Goal: Information Seeking & Learning: Learn about a topic

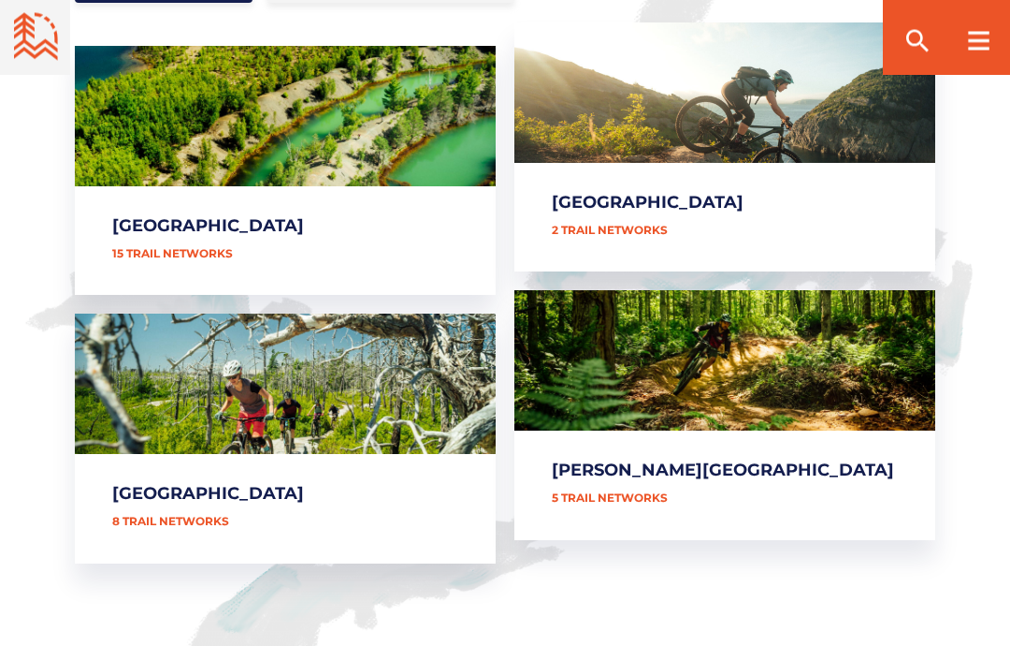
scroll to position [971, 0]
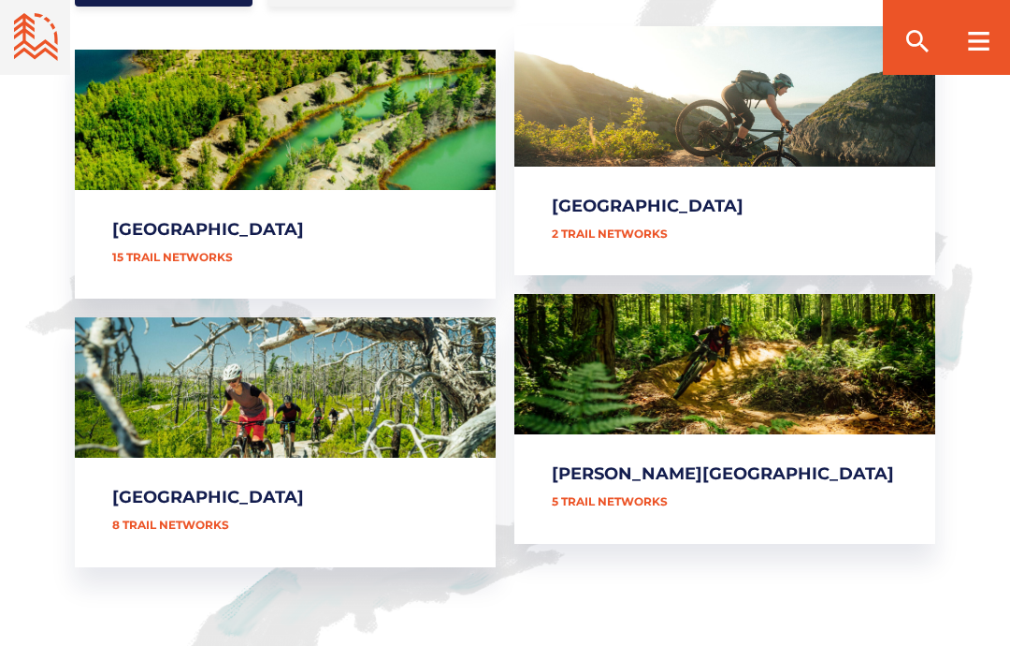
click at [714, 199] on link "[GEOGRAPHIC_DATA]" at bounding box center [725, 150] width 421 height 249
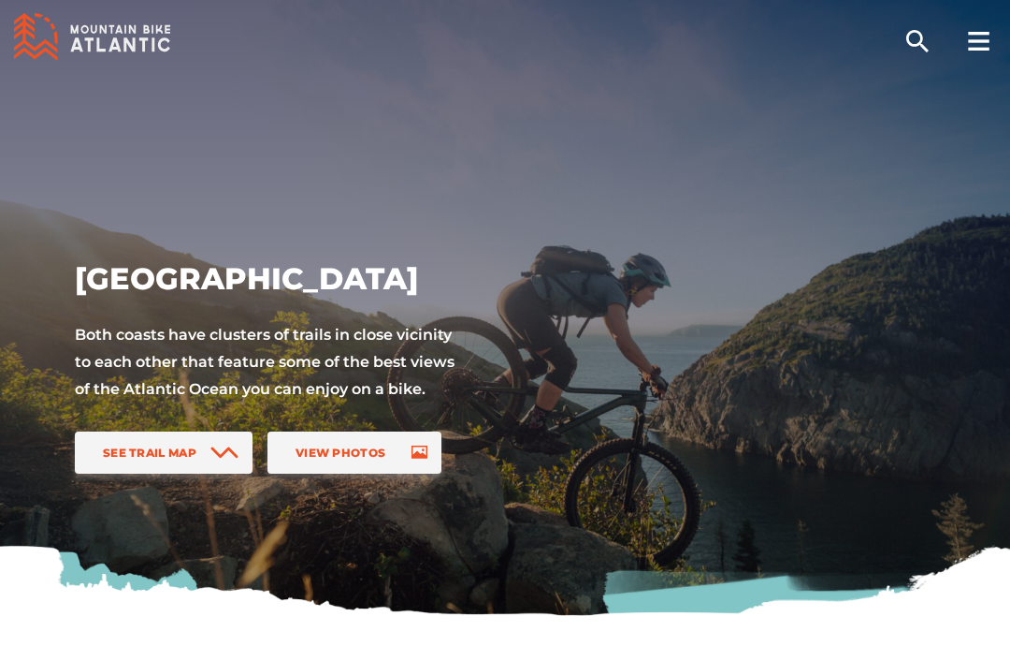
click at [165, 449] on span "See Trail Map" at bounding box center [150, 452] width 94 height 14
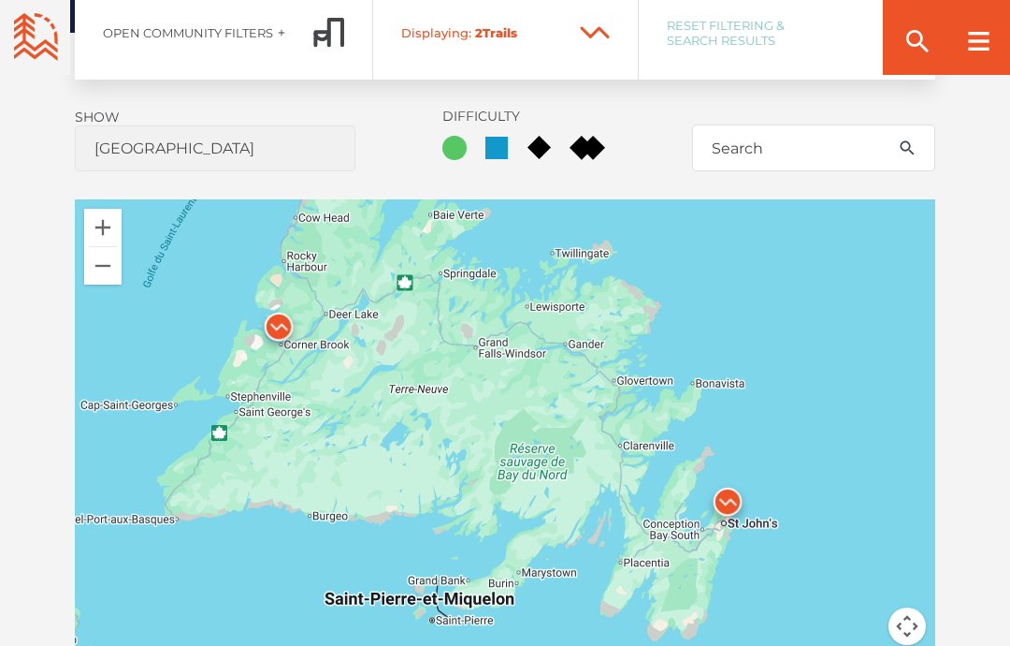
scroll to position [1407, 0]
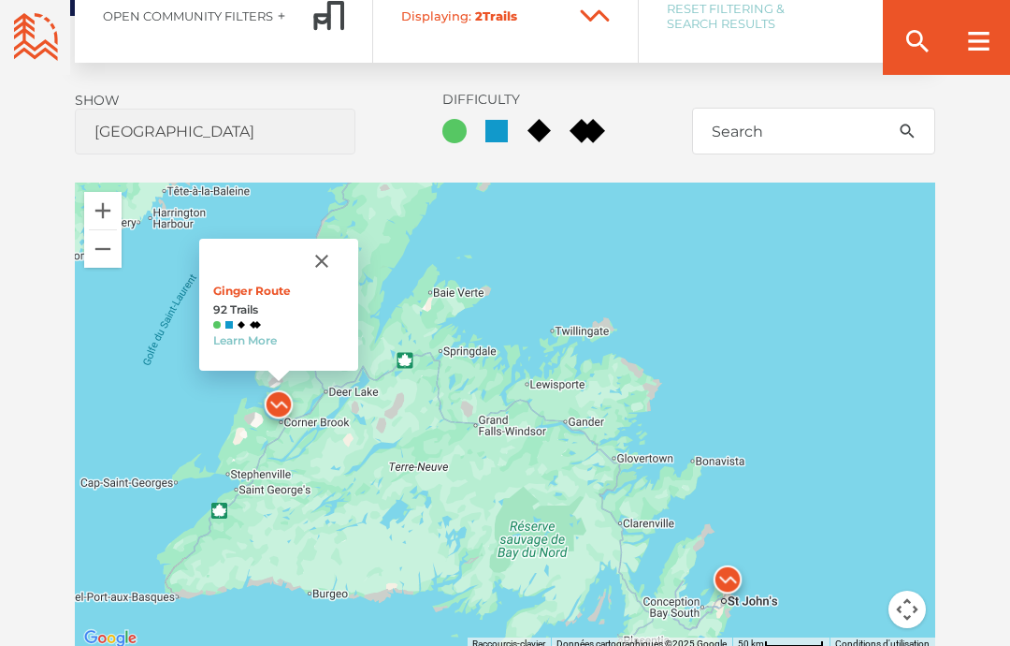
click at [219, 345] on link "Learn More" at bounding box center [245, 340] width 64 height 14
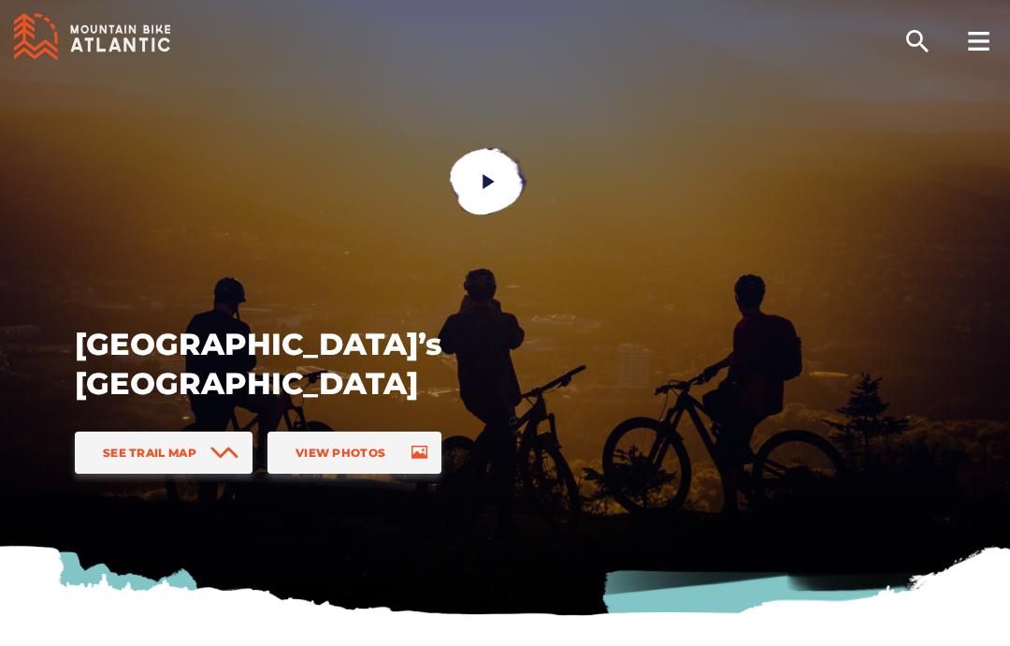
click at [112, 464] on link "See Trail Map" at bounding box center [164, 452] width 178 height 42
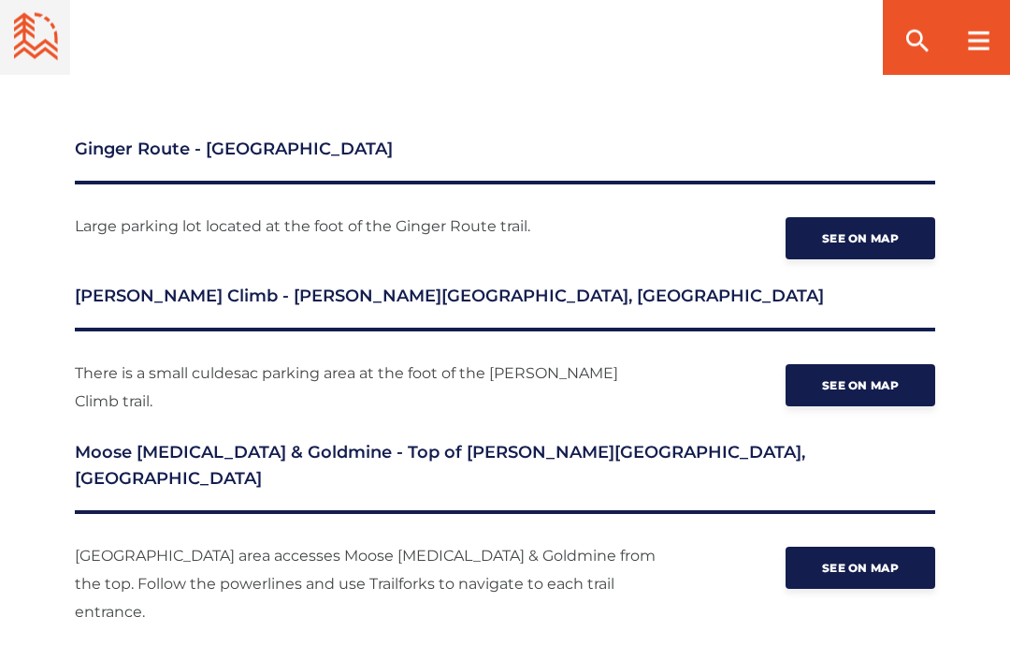
scroll to position [2719, 0]
click at [878, 378] on span "See on map" at bounding box center [860, 385] width 77 height 14
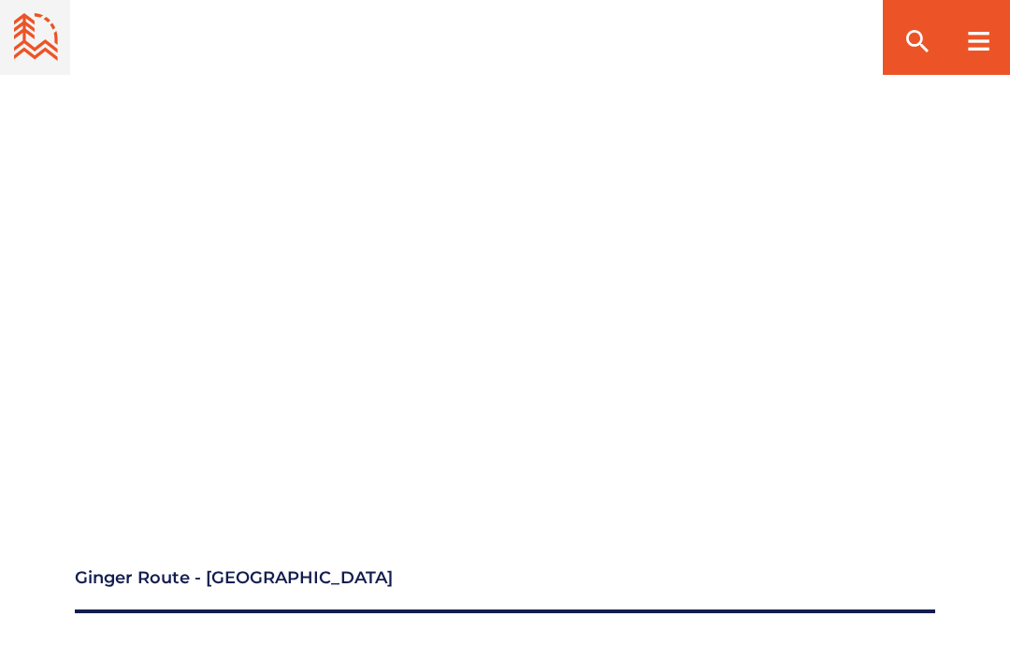
scroll to position [2287, 0]
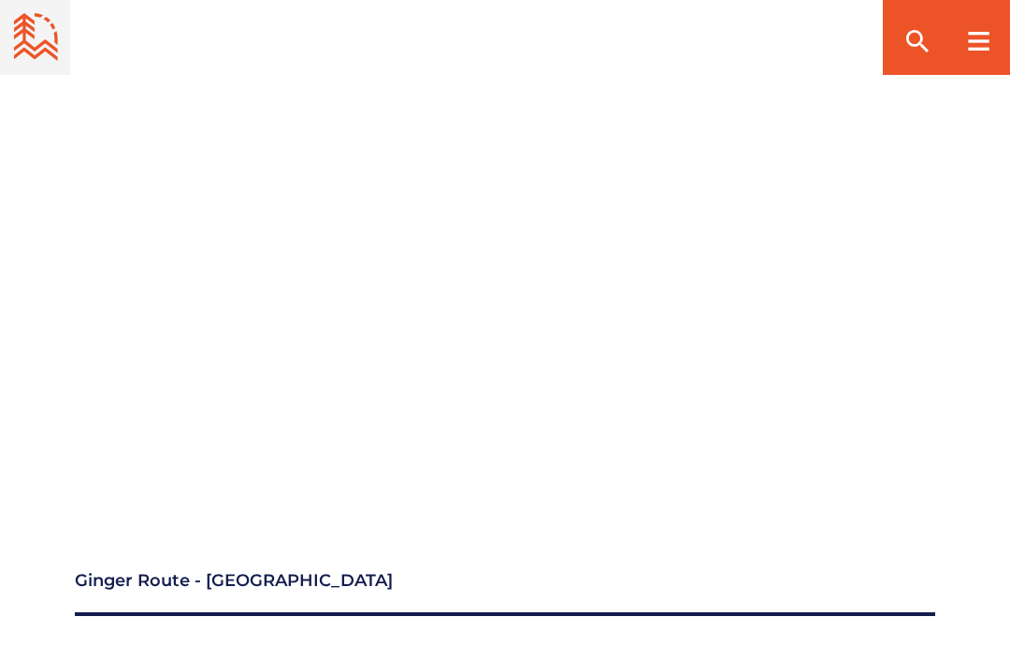
click at [366, 433] on div at bounding box center [505, 255] width 861 height 473
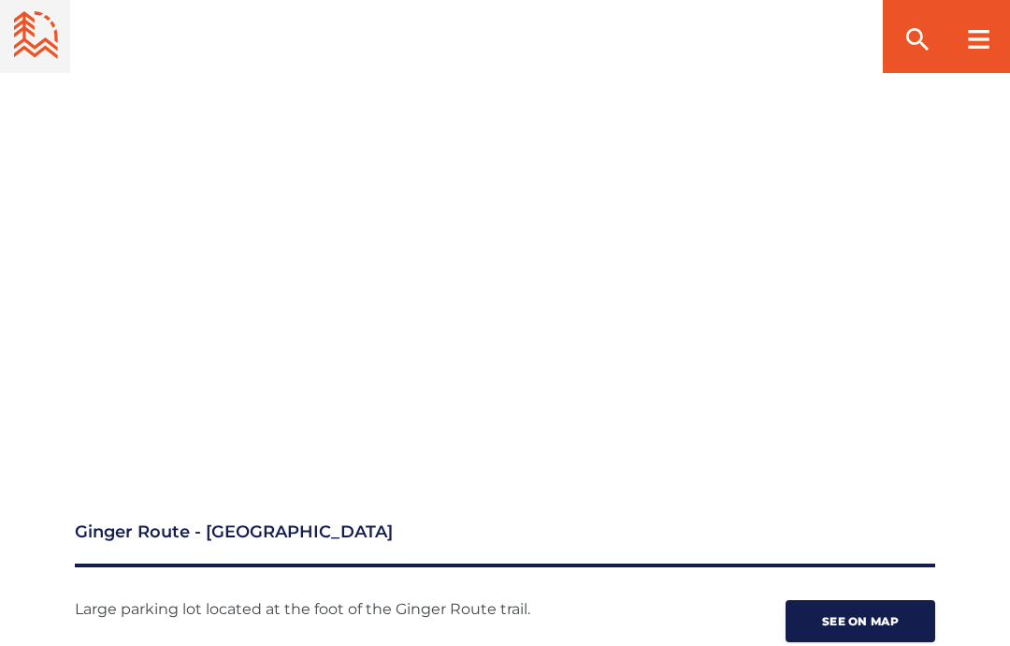
scroll to position [2336, 0]
click at [33, 245] on div at bounding box center [505, 206] width 1010 height 473
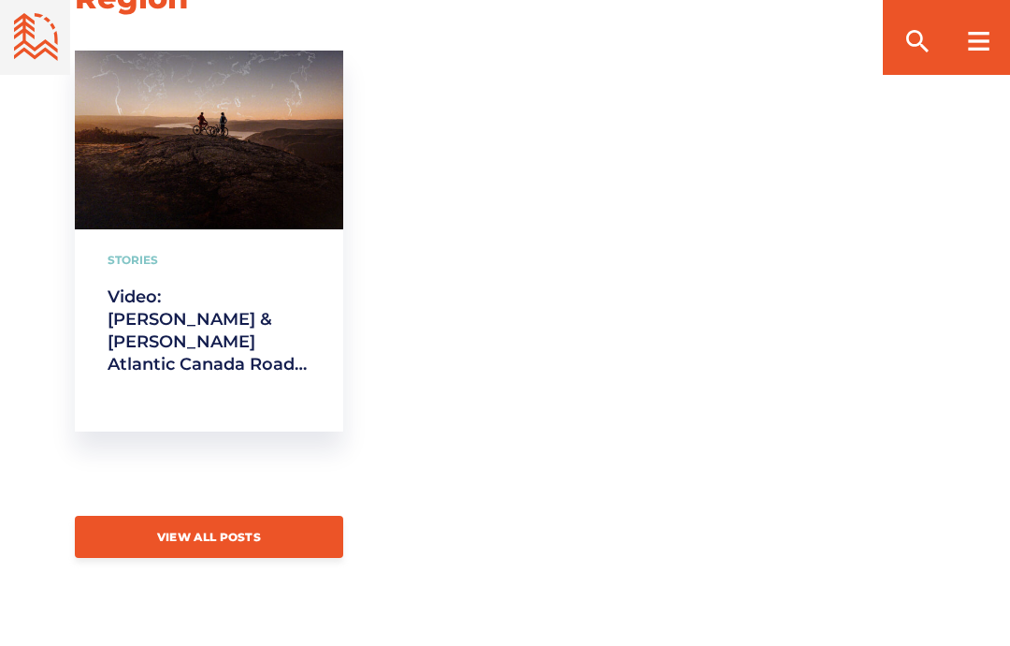
scroll to position [3642, 0]
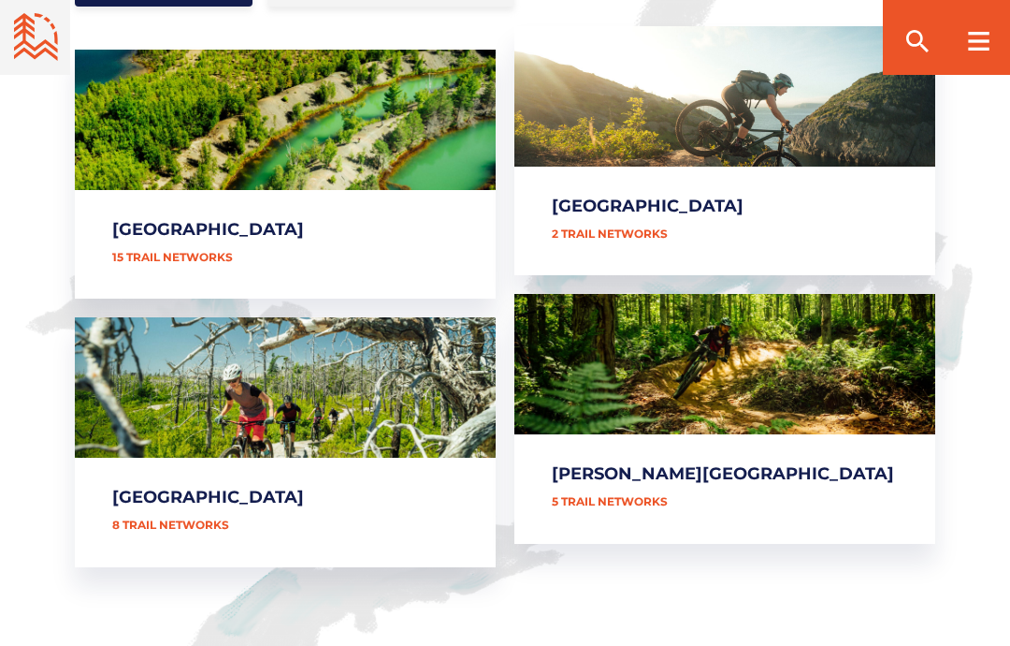
scroll to position [971, 0]
click at [121, 161] on link "[GEOGRAPHIC_DATA]" at bounding box center [285, 174] width 421 height 249
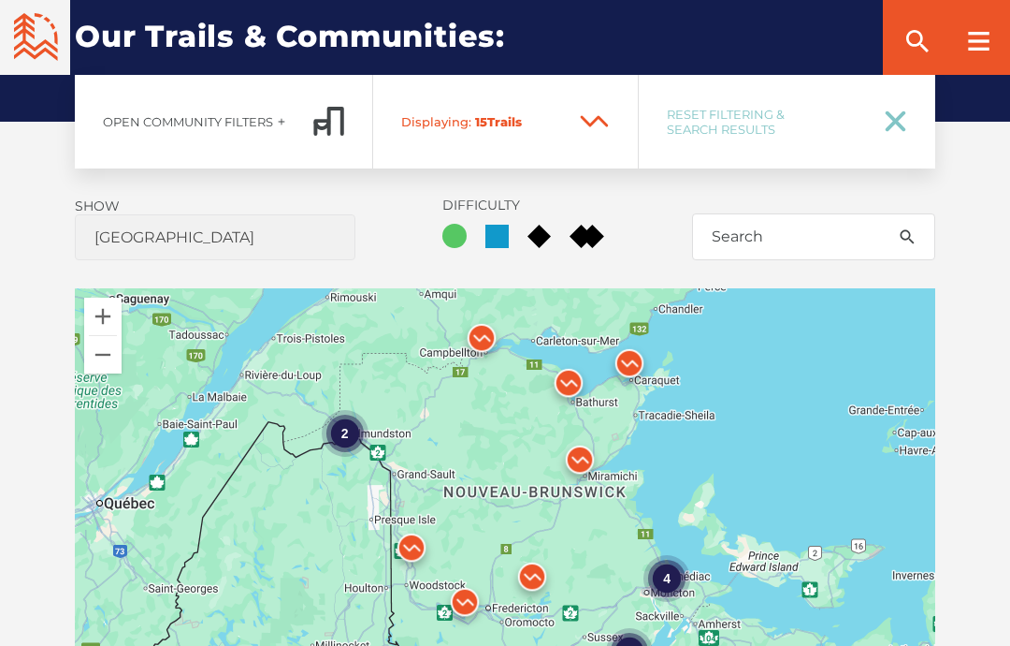
scroll to position [1292, 0]
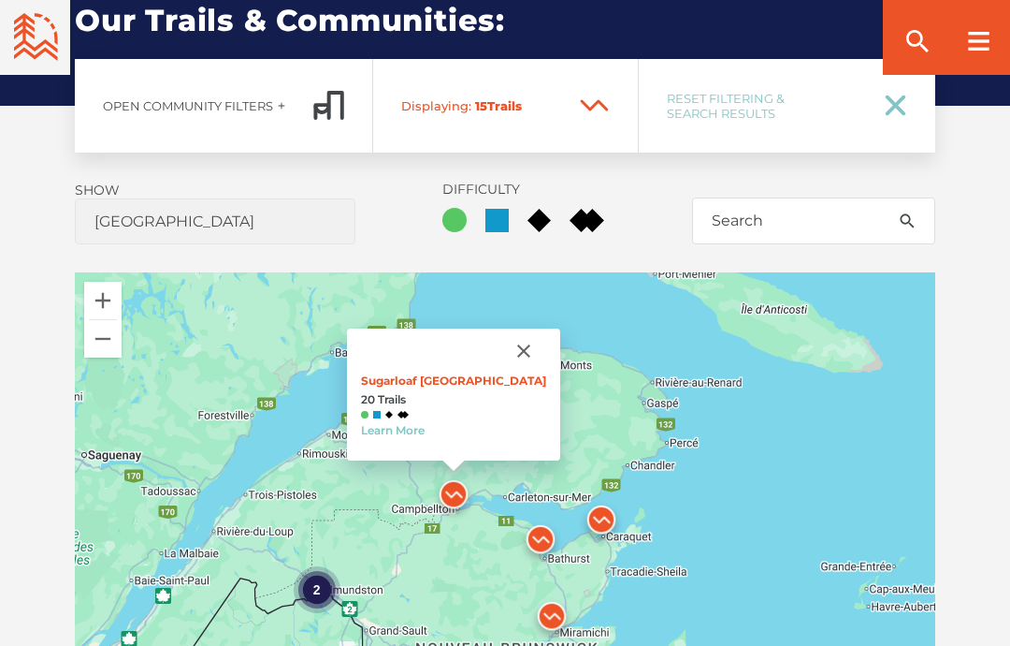
click at [425, 423] on link "Learn More" at bounding box center [393, 430] width 64 height 14
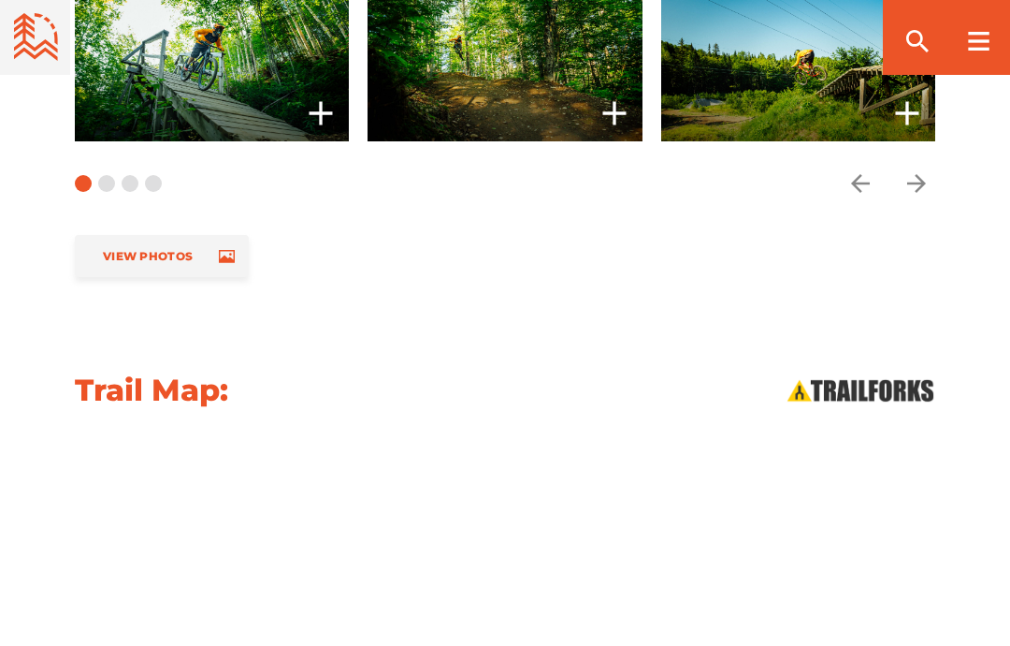
scroll to position [1735, 0]
